Goal: Information Seeking & Learning: Learn about a topic

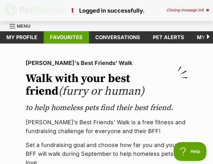
click at [71, 39] on link "Favourites" at bounding box center [66, 37] width 45 height 12
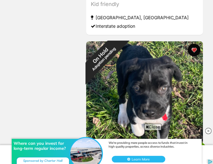
scroll to position [1047, 0]
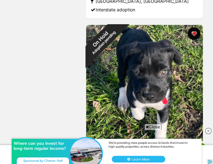
drag, startPoint x: 0, startPoint y: 0, endPoint x: 213, endPoint y: 51, distance: 219.5
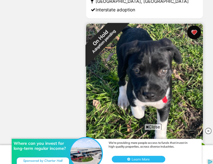
click at [194, 33] on button "favourite" at bounding box center [194, 33] width 14 height 14
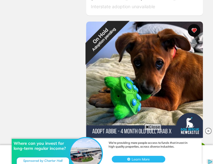
scroll to position [1429, 0]
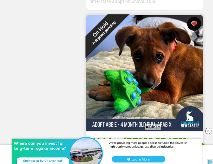
click at [194, 26] on button "favourite" at bounding box center [194, 24] width 14 height 14
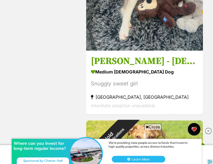
scroll to position [1726, 0]
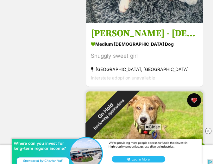
click at [192, 99] on button "favourite" at bounding box center [194, 101] width 14 height 14
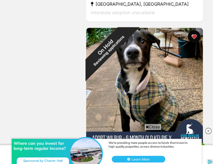
scroll to position [1989, 0]
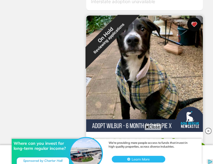
click at [194, 22] on button "favourite" at bounding box center [194, 24] width 14 height 14
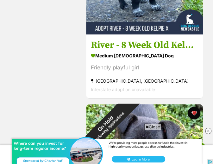
scroll to position [2340, 0]
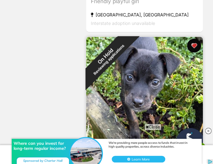
click at [193, 43] on button "favourite" at bounding box center [194, 46] width 14 height 14
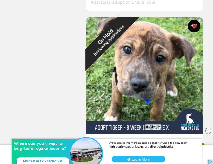
scroll to position [2565, 0]
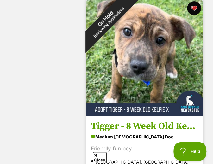
click at [195, 5] on button "favourite" at bounding box center [194, 8] width 14 height 14
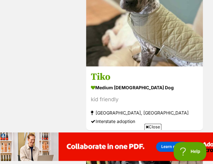
scroll to position [2961, 0]
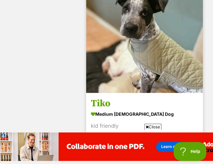
click at [97, 104] on h3 "Tiko" at bounding box center [144, 104] width 107 height 12
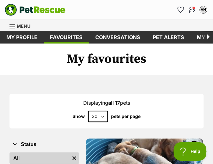
click at [18, 22] on link "Menu" at bounding box center [21, 25] width 25 height 11
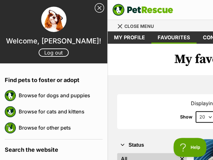
click at [110, 15] on div "Donate PetRescue home AH My account AH Alisa Heard Edit profile Log out Pet ale…" at bounding box center [214, 10] width 213 height 20
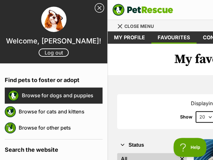
click at [72, 95] on link "Browse for dogs and puppies" at bounding box center [62, 95] width 81 height 13
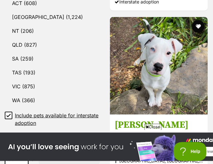
scroll to position [480, 0]
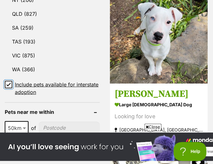
click at [8, 81] on input "Include pets available for interstate adoption" at bounding box center [9, 85] width 8 height 8
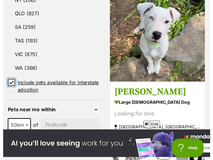
scroll to position [0, 0]
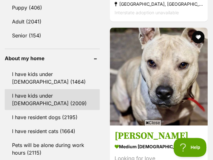
click at [20, 89] on link "I have kids under [DEMOGRAPHIC_DATA] (2009)" at bounding box center [52, 99] width 95 height 21
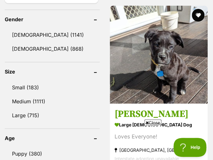
scroll to position [678, 0]
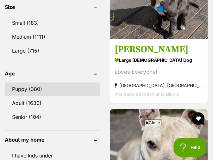
click at [27, 82] on link "Puppy (380)" at bounding box center [52, 88] width 95 height 13
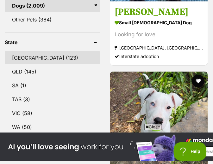
click at [26, 51] on link "NSW (123)" at bounding box center [52, 57] width 95 height 13
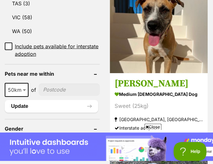
click at [16, 86] on span "50km" at bounding box center [16, 90] width 22 height 9
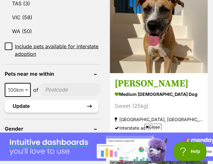
select select "100"
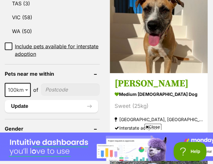
click at [58, 84] on input"] "postcode" at bounding box center [70, 90] width 59 height 12
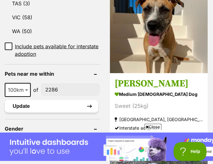
type input"] "2286"
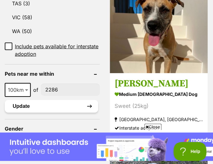
click at [53, 100] on button "Update" at bounding box center [51, 106] width 93 height 13
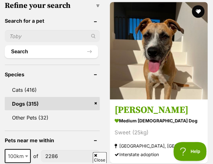
scroll to position [299, 0]
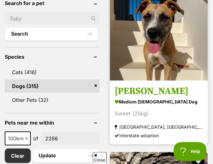
click at [172, 47] on img at bounding box center [159, 32] width 98 height 98
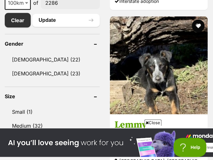
scroll to position [459, 0]
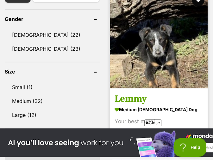
click at [147, 44] on img at bounding box center [159, 40] width 98 height 98
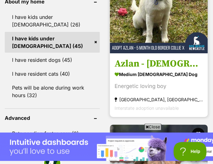
click at [145, 65] on h3 "Azlan - 5 Month Old Border Collie X Shepherd" at bounding box center [158, 64] width 88 height 12
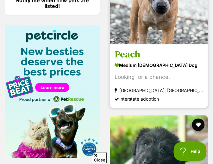
click at [128, 55] on h3 "Peach" at bounding box center [158, 55] width 88 height 12
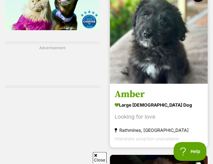
scroll to position [965, 0]
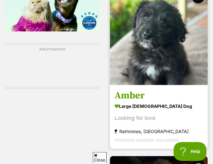
click at [145, 44] on img at bounding box center [159, 37] width 98 height 98
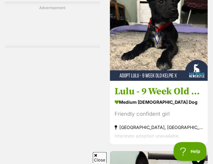
scroll to position [1572, 0]
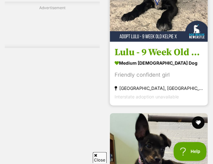
click at [128, 56] on h3 "Lulu - 9 Week Old Kelpie X" at bounding box center [158, 52] width 88 height 12
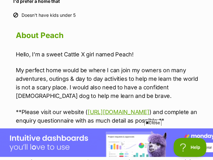
scroll to position [594, 0]
